Goal: Task Accomplishment & Management: Manage account settings

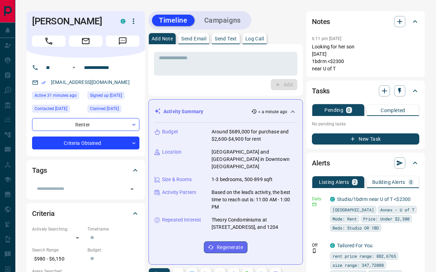
click at [308, 101] on div "Tasks Pending 0 Completed No pending tasks New Task" at bounding box center [365, 115] width 118 height 69
click at [300, 123] on div "Activity Summary < a minute ago Budget Around $689,000 for purchase and $2,600-…" at bounding box center [225, 182] width 154 height 166
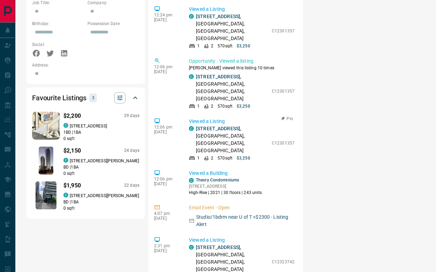
scroll to position [75, 0]
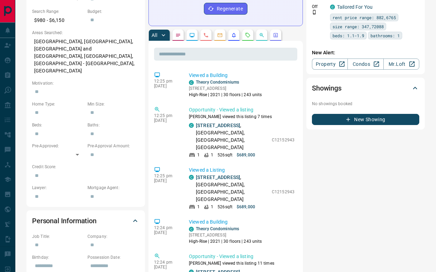
scroll to position [128, 0]
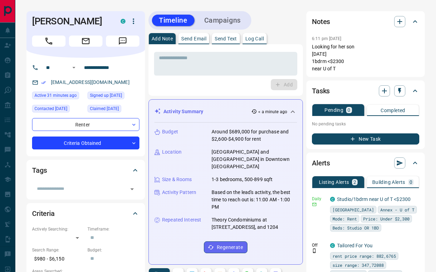
scroll to position [0, 0]
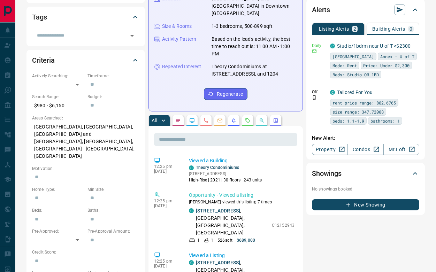
scroll to position [153, 0]
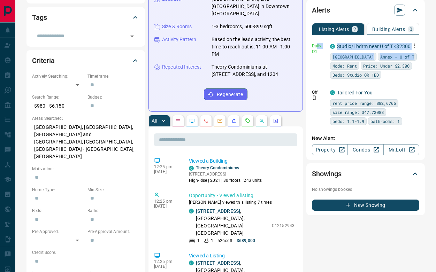
drag, startPoint x: 317, startPoint y: 46, endPoint x: 393, endPoint y: 54, distance: 76.0
click at [393, 54] on div "Daily C Studio/1bdrm near U of T <$2300 Toronto Annex - U of T Mode: Rent Price…" at bounding box center [365, 61] width 107 height 41
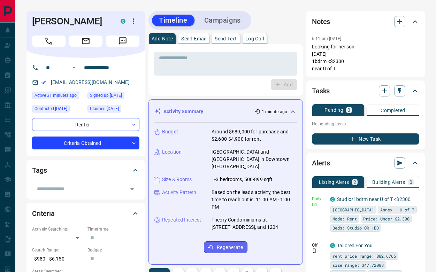
scroll to position [0, 0]
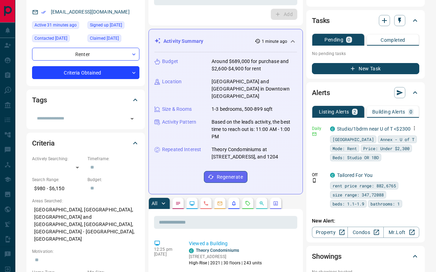
scroll to position [70, 0]
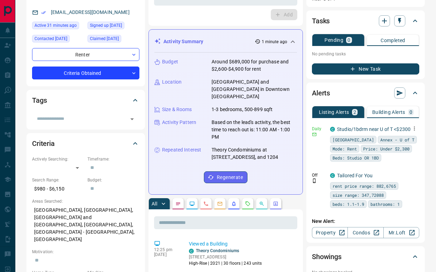
click at [416, 130] on icon "button" at bounding box center [414, 128] width 6 height 6
click at [407, 151] on link "Edit" at bounding box center [401, 153] width 15 height 7
click at [405, 154] on link "Edit" at bounding box center [401, 153] width 15 height 7
click at [433, 54] on div at bounding box center [218, 136] width 436 height 272
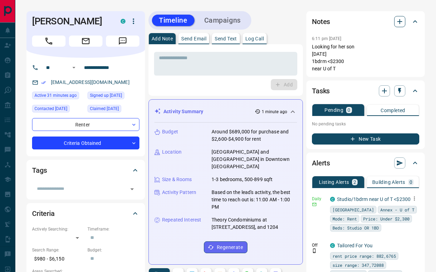
scroll to position [0, 0]
click at [400, 19] on icon "button" at bounding box center [399, 21] width 5 height 5
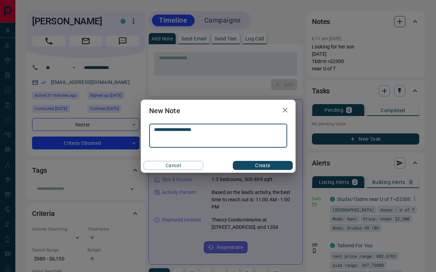
type textarea "**********"
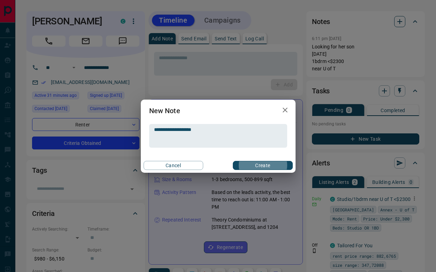
click at [262, 165] on button "Create" at bounding box center [263, 165] width 60 height 9
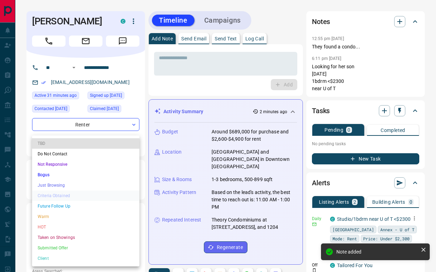
click at [75, 183] on li "Just Browsing" at bounding box center [85, 185] width 107 height 10
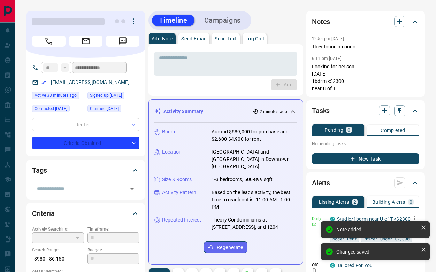
type input "*"
